Goal: Task Accomplishment & Management: Complete application form

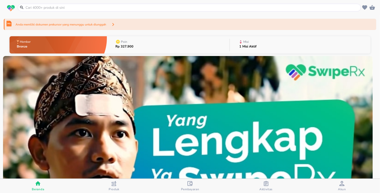
click at [134, 25] on div "Anda memiliki dokumen prekursor yang menunggu untuk diunggah" at bounding box center [190, 24] width 373 height 11
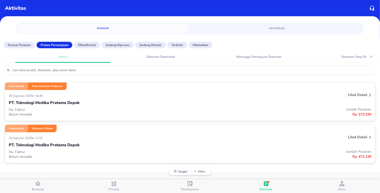
click at [89, 104] on div "PT. Teknologi Medika Pratama Depok" at bounding box center [190, 103] width 363 height 9
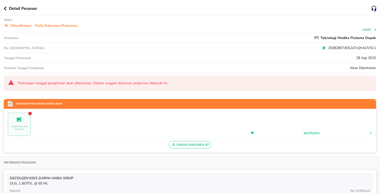
click at [5, 9] on icon "button" at bounding box center [5, 9] width 3 height 4
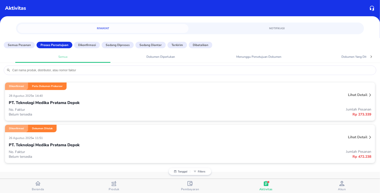
click at [103, 142] on div "PT. Teknologi Medika Pratama Depok" at bounding box center [190, 145] width 363 height 9
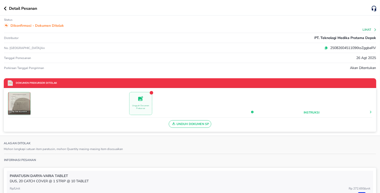
click at [29, 122] on div "Unduh Dokumen SP" at bounding box center [190, 123] width 365 height 10
drag, startPoint x: 28, startPoint y: 125, endPoint x: 32, endPoint y: 124, distance: 4.1
click at [28, 125] on div "Unduh Dokumen SP" at bounding box center [190, 123] width 365 height 10
click at [145, 110] on span "Unggah Documen Prekursor" at bounding box center [141, 104] width 23 height 16
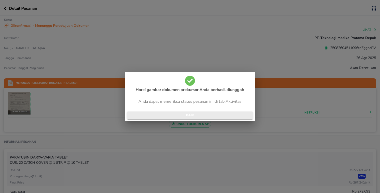
click at [190, 118] on span "BAIK" at bounding box center [190, 116] width 118 height 6
